Goal: Find specific page/section: Find specific page/section

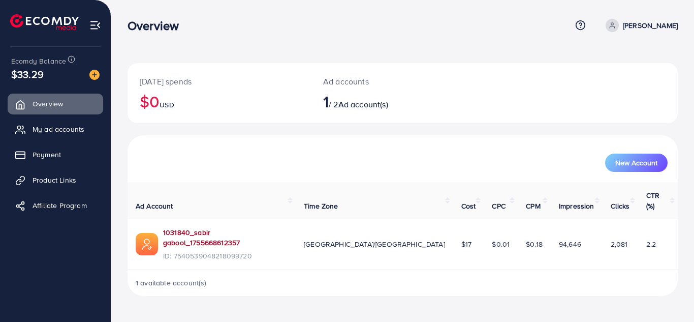
click at [204, 227] on link "1031840_sabir gabool_1755668612357" at bounding box center [225, 237] width 124 height 21
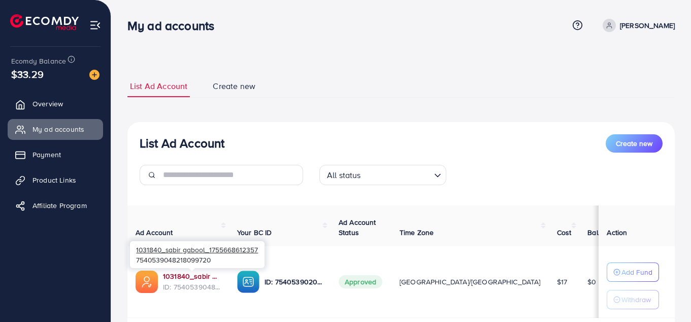
click at [198, 277] on link "1031840_sabir gabool_1755668612357" at bounding box center [192, 276] width 58 height 10
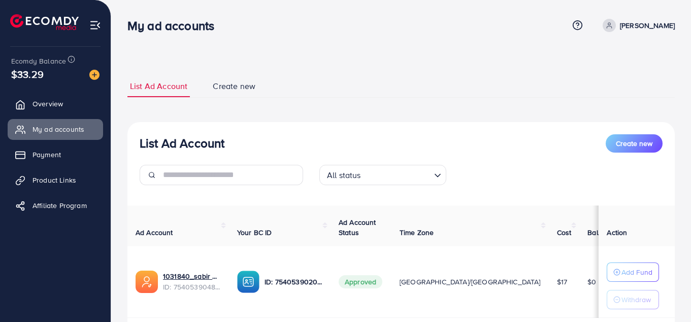
click at [321, 90] on ul "List Ad Account Create new" at bounding box center [402, 86] width 548 height 22
